Goal: Task Accomplishment & Management: Complete application form

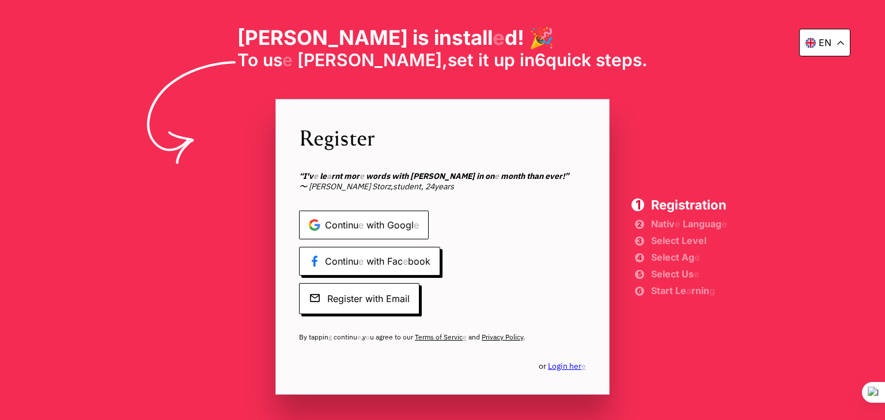
click at [422, 213] on span "Continu e with Googl e" at bounding box center [364, 225] width 130 height 29
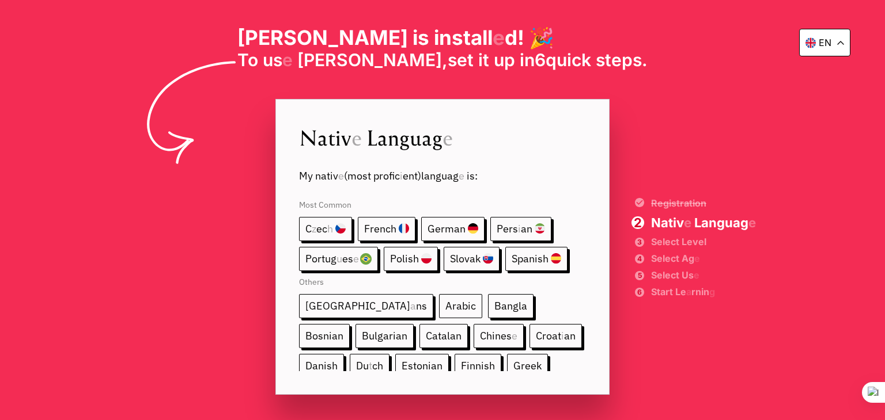
click at [445, 304] on readpronunciation-word "Arabic" at bounding box center [460, 305] width 31 height 13
click at [260, 258] on div "en [PERSON_NAME] is install e d ! 🎉 To us e [PERSON_NAME] , set it up in 6 quic…" at bounding box center [442, 210] width 885 height 420
click at [445, 301] on readpronunciation-word "Arabic" at bounding box center [460, 305] width 31 height 13
click at [445, 307] on readpronunciation-word "Arabic" at bounding box center [460, 305] width 31 height 13
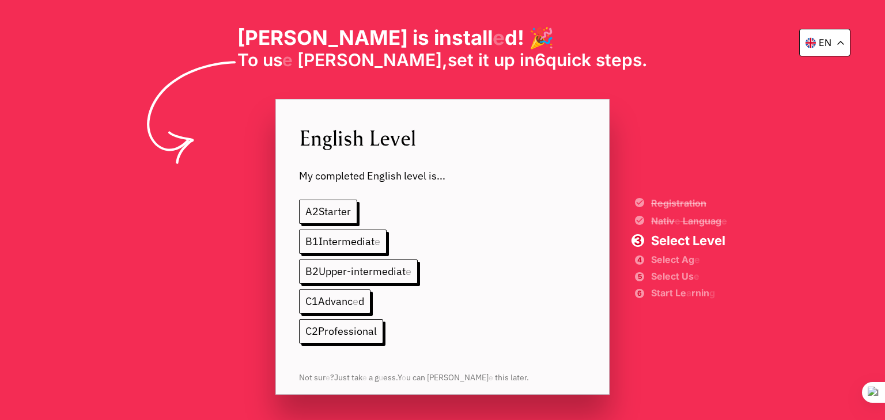
click at [406, 196] on div "A 2 Starter B 1 Intermediat e B 2 Upper-intermediat e C 1 Advanc e d C 2 Profes…" at bounding box center [442, 271] width 287 height 167
click at [359, 267] on readpronunciation-span "Upper-intermediat" at bounding box center [361, 271] width 87 height 13
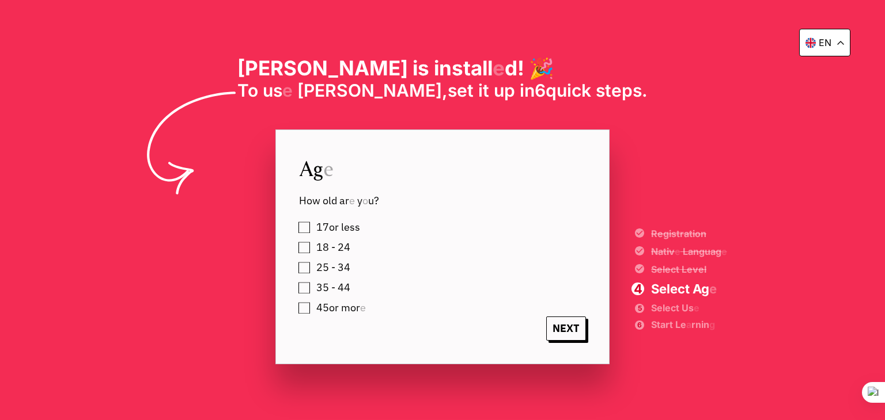
click at [312, 308] on label "45 or mor e" at bounding box center [339, 307] width 54 height 17
click at [303, 270] on div "17 or less 18 - 24 25 - 34 35 - 44 45 or mor e" at bounding box center [454, 268] width 310 height 98
click at [312, 302] on label "45 or mor e" at bounding box center [339, 307] width 54 height 17
click at [304, 265] on div "25 - 34" at bounding box center [454, 267] width 310 height 17
click at [312, 265] on label "25 - 34" at bounding box center [331, 267] width 38 height 17
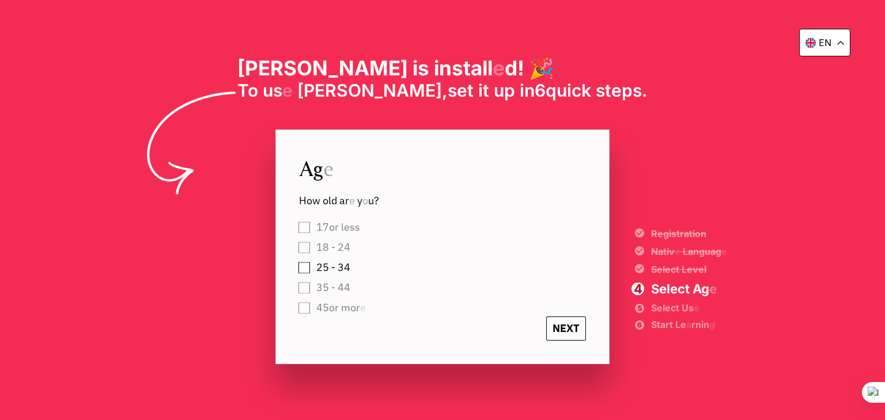
click at [562, 332] on readpronunciation-word "NEXT" at bounding box center [565, 328] width 27 height 13
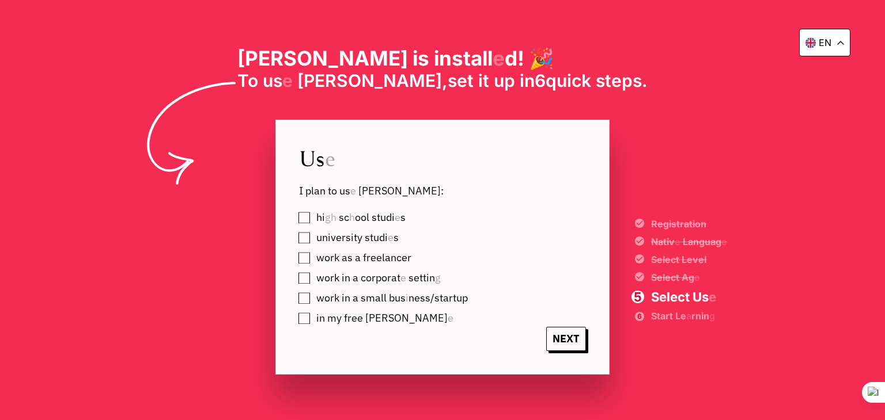
click at [312, 316] on label "in my free [PERSON_NAME] e" at bounding box center [382, 318] width 141 height 17
click at [578, 342] on readpronunciation-word "NEXT" at bounding box center [565, 338] width 27 height 13
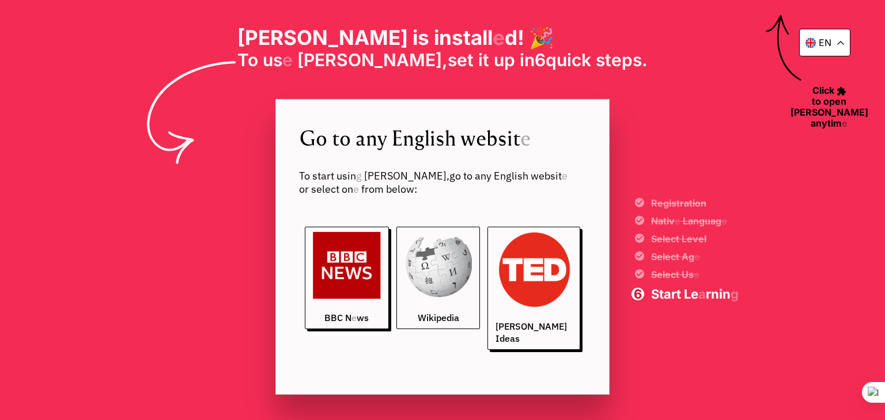
click at [450, 300] on img at bounding box center [438, 266] width 68 height 68
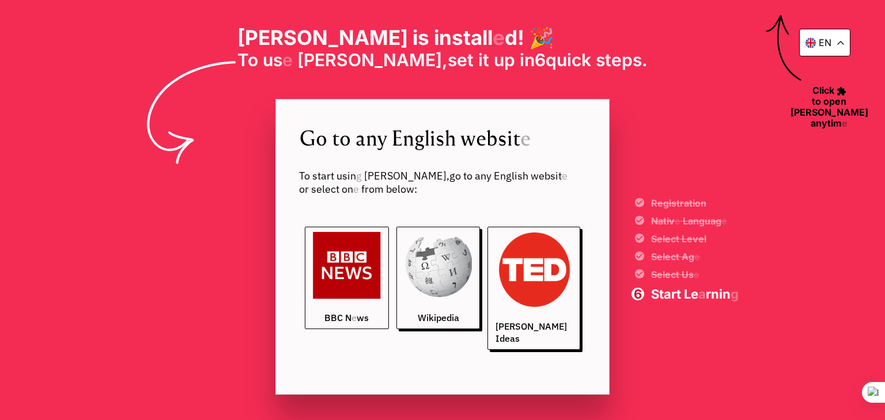
click at [373, 295] on img at bounding box center [347, 266] width 68 height 68
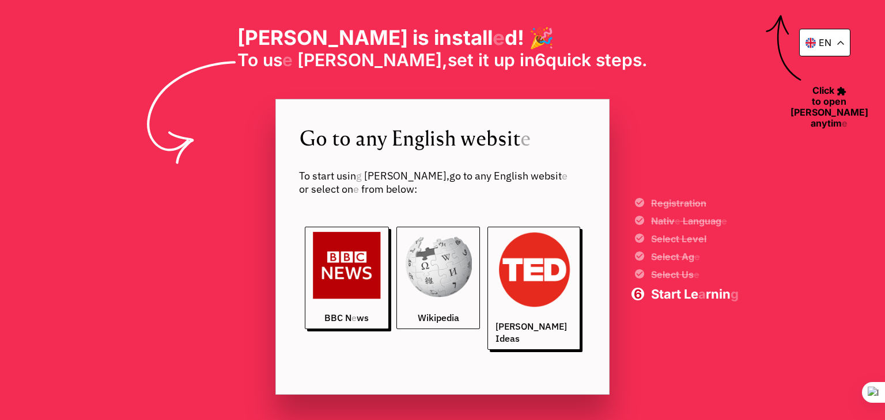
click at [477, 268] on link "Wikipedia" at bounding box center [438, 278] width 84 height 103
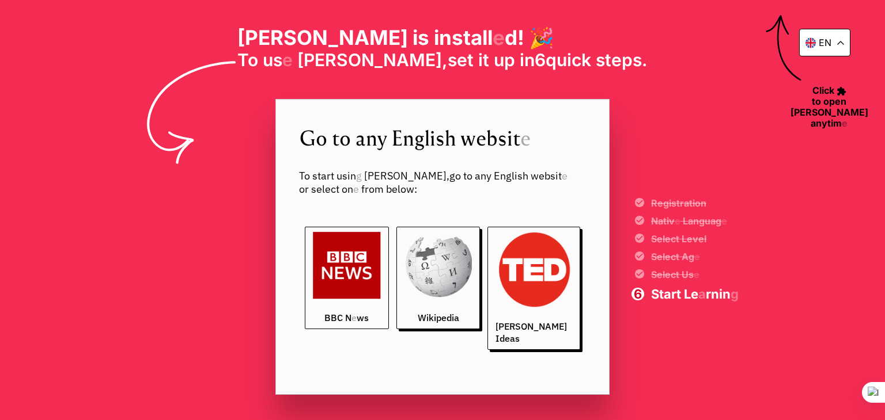
click at [387, 263] on link "BBC N e ws" at bounding box center [347, 278] width 84 height 103
